Goal: Find specific page/section: Find specific page/section

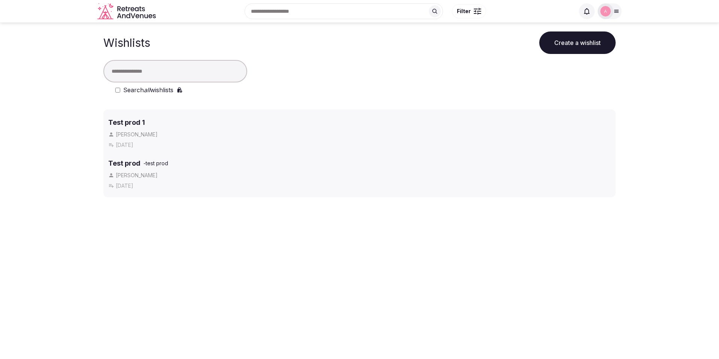
drag, startPoint x: 99, startPoint y: 112, endPoint x: 92, endPoint y: 156, distance: 44.4
click at [129, 118] on h3 "Test prod 1" at bounding box center [126, 119] width 37 height 10
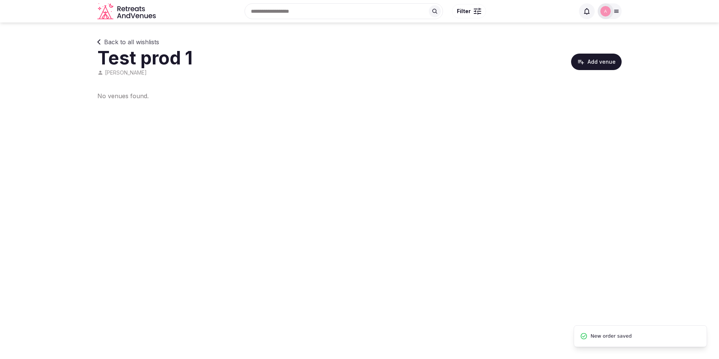
click at [99, 38] on link "Back to all wishlists" at bounding box center [128, 41] width 62 height 9
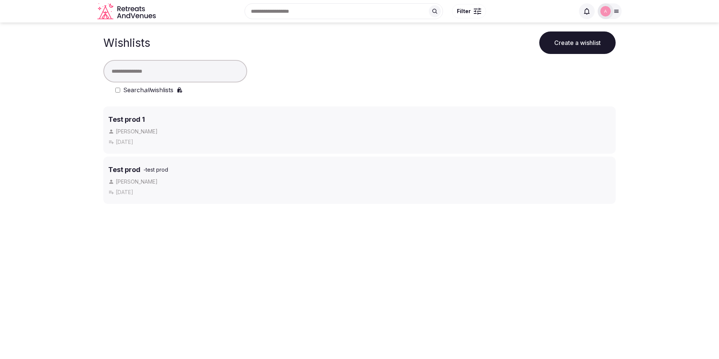
click at [127, 167] on h3 "Test prod" at bounding box center [124, 169] width 32 height 10
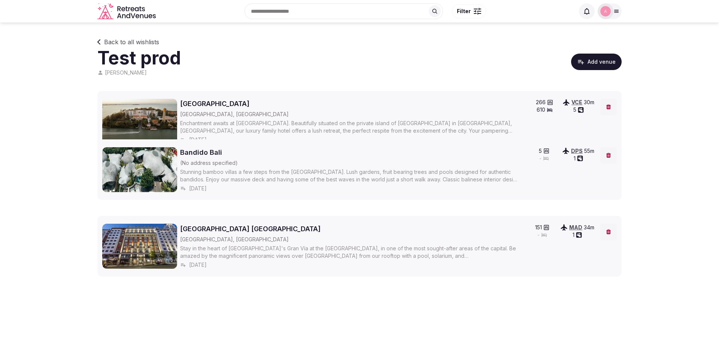
drag, startPoint x: 91, startPoint y: 92, endPoint x: 85, endPoint y: 142, distance: 50.9
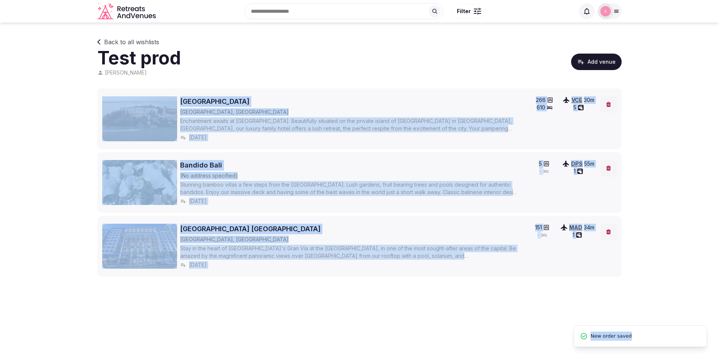
click at [67, 140] on section "Back to all wishlists Test prod Alejandro Admin Add venue JW Marriott Venice Re…" at bounding box center [359, 156] width 719 height 239
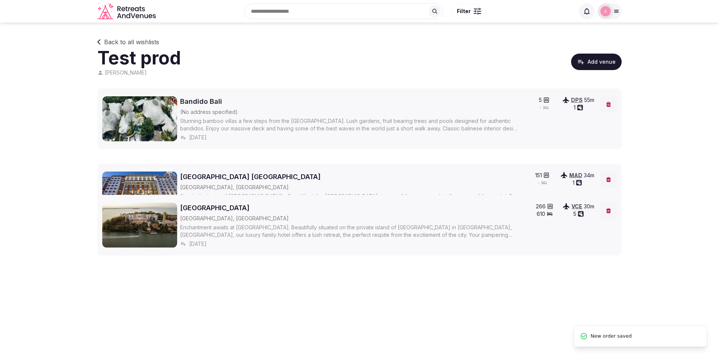
drag, startPoint x: 96, startPoint y: 93, endPoint x: 91, endPoint y: 201, distance: 108.7
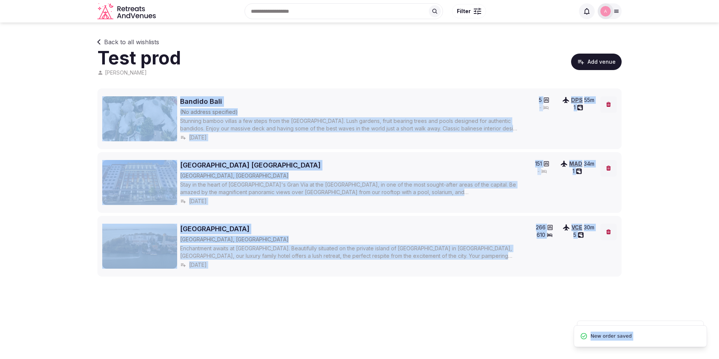
drag, startPoint x: 73, startPoint y: 207, endPoint x: 88, endPoint y: 188, distance: 24.1
click at [73, 207] on section "Back to all wishlists Test prod Alejandro Admin Add venue Bandido Bali (No addr…" at bounding box center [359, 156] width 719 height 239
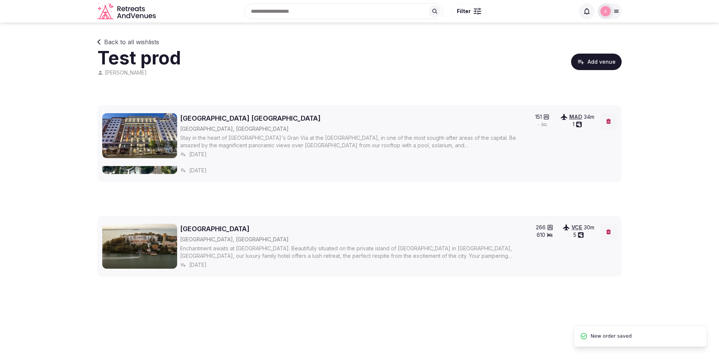
drag, startPoint x: 93, startPoint y: 159, endPoint x: 92, endPoint y: 105, distance: 53.9
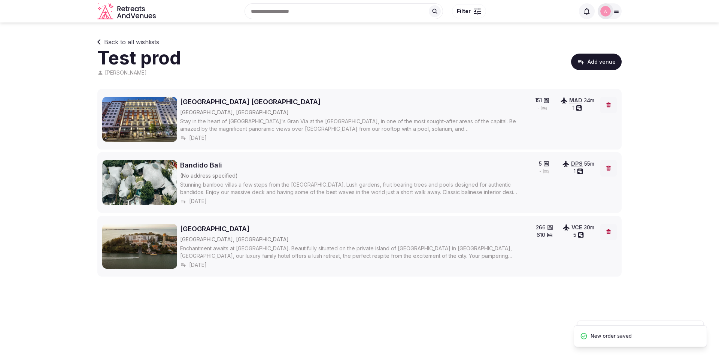
click at [64, 152] on section "Back to all wishlists Test prod Alejandro Admin Add venue Catalonia Plaza Españ…" at bounding box center [359, 156] width 719 height 239
click at [97, 42] on section "Back to all wishlists Test prod Alejandro Admin Add venue Catalonia Plaza Españ…" at bounding box center [359, 156] width 719 height 239
click at [99, 42] on icon at bounding box center [99, 42] width 4 height 6
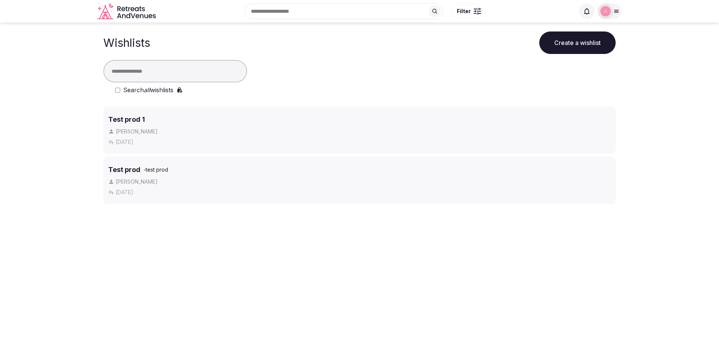
click at [604, 11] on img at bounding box center [605, 11] width 10 height 10
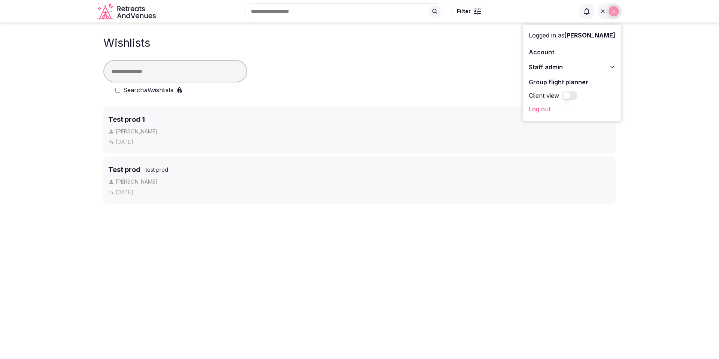
click at [553, 67] on span "Staff admin" at bounding box center [546, 67] width 34 height 9
click at [549, 107] on link "Retreats" at bounding box center [572, 107] width 86 height 12
